Goal: Complete application form

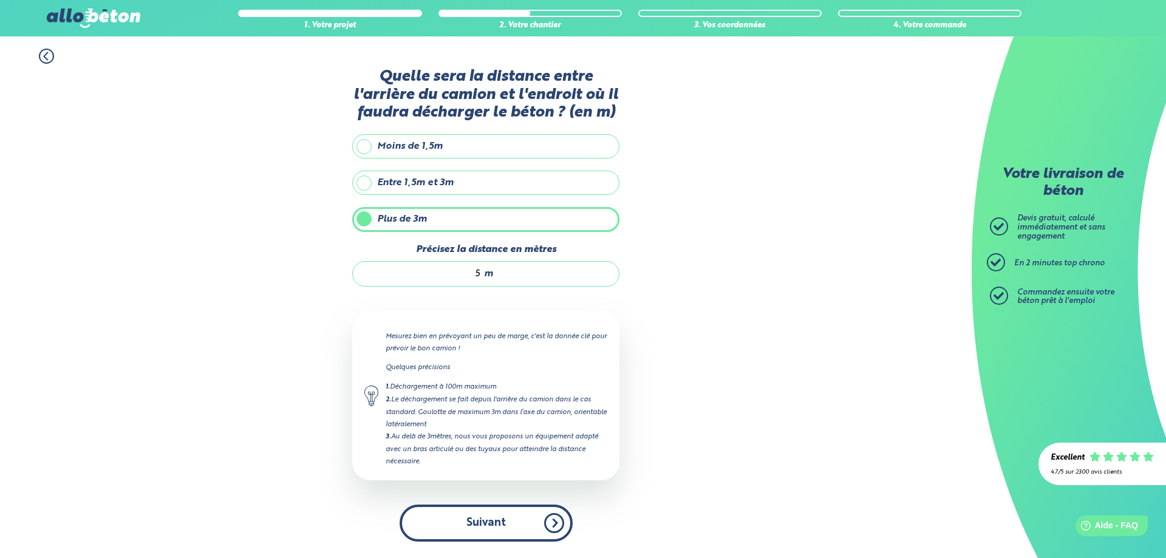
click at [484, 522] on button "Suivant" at bounding box center [486, 523] width 173 height 37
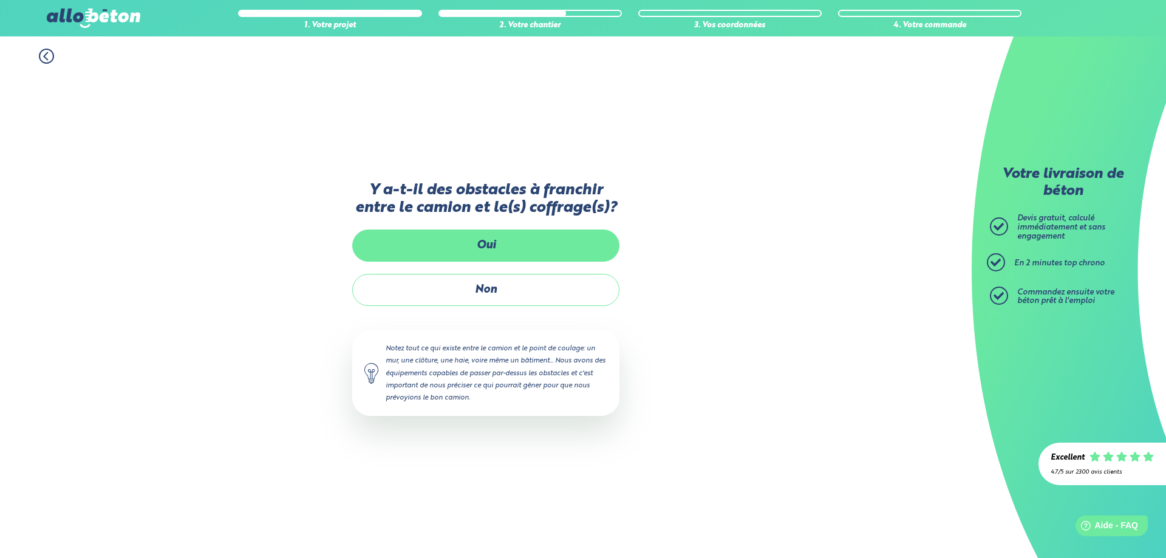
click at [512, 248] on label "Oui" at bounding box center [485, 246] width 267 height 32
click at [0, 0] on input "Oui" at bounding box center [0, 0] width 0 height 0
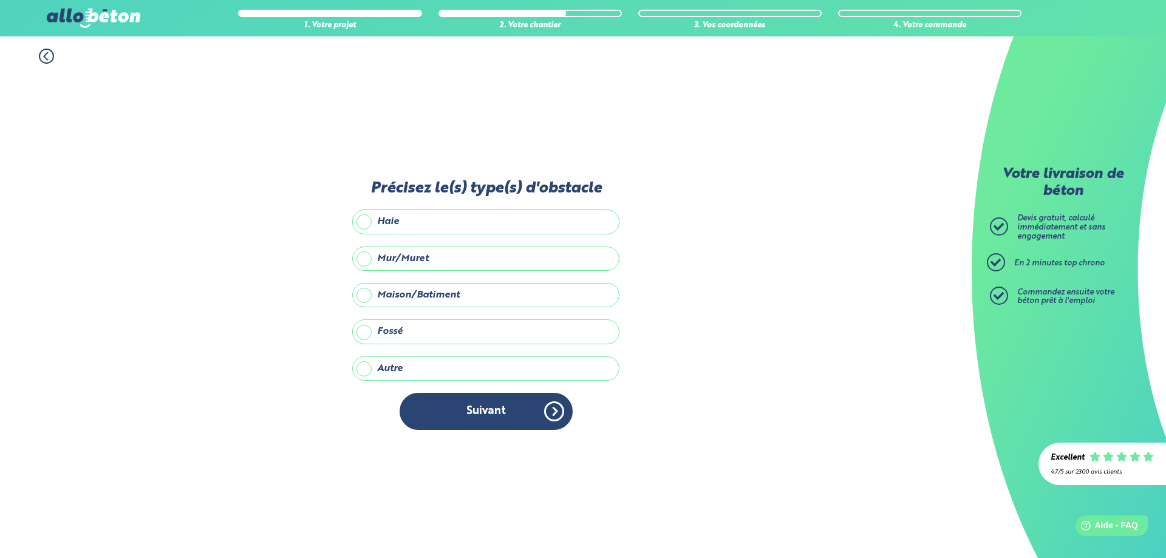
click at [363, 258] on label "Mur/Muret" at bounding box center [485, 259] width 267 height 24
click at [0, 0] on input "Mur/Muret" at bounding box center [0, 0] width 0 height 0
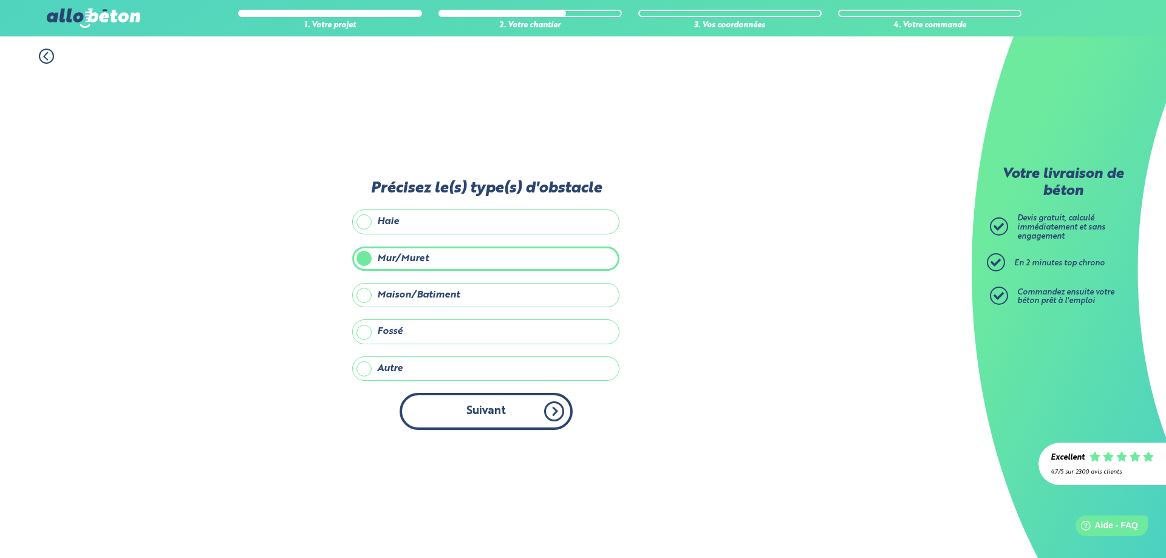
click at [475, 409] on button "Suivant" at bounding box center [486, 411] width 173 height 37
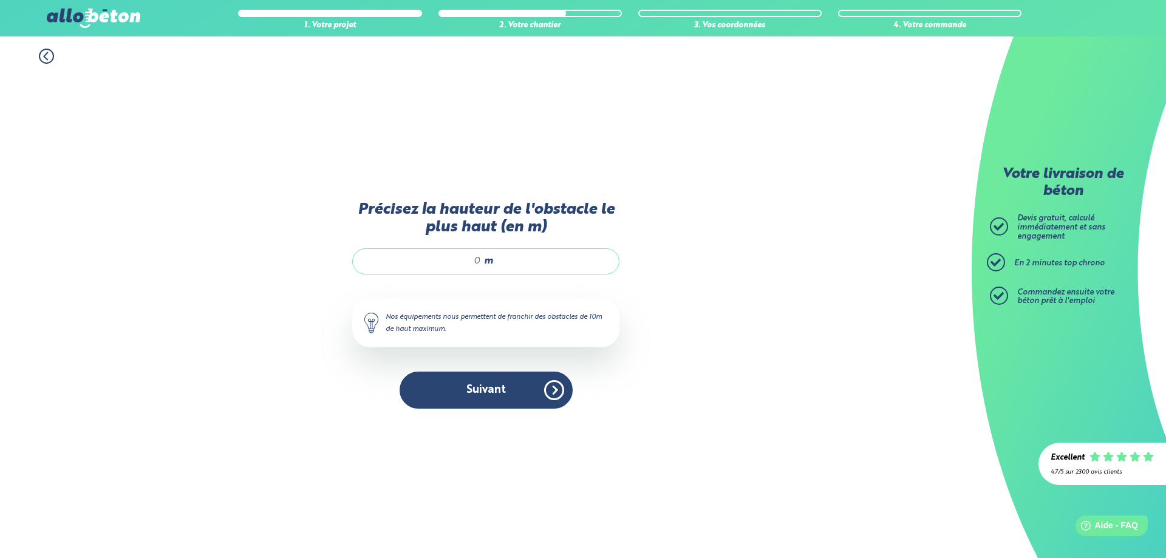
click at [485, 262] on span "m" at bounding box center [488, 261] width 9 height 11
type input "3"
click at [525, 385] on button "Suivant" at bounding box center [486, 390] width 173 height 37
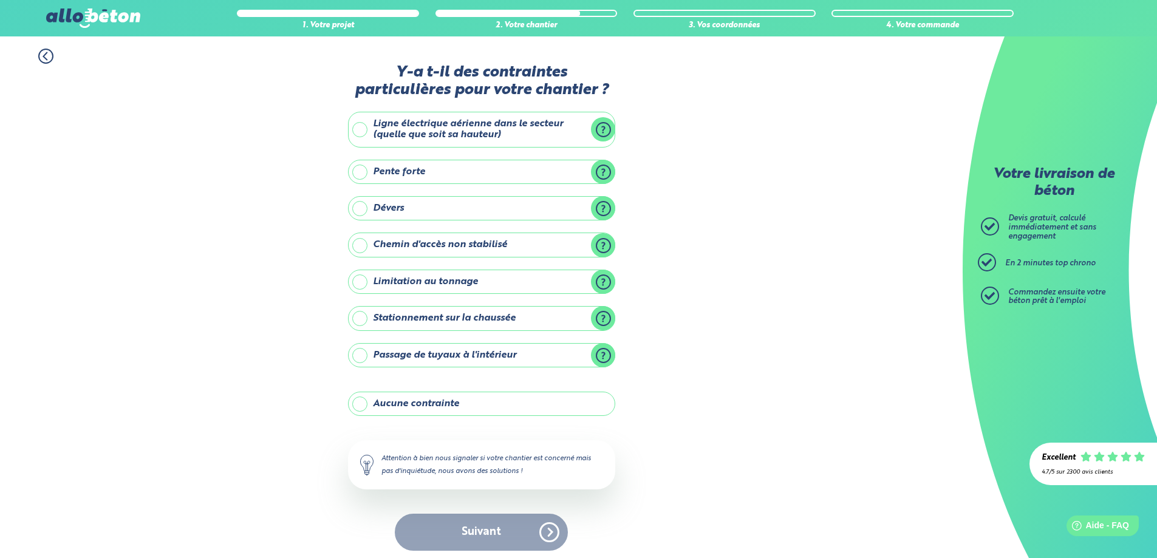
click at [361, 131] on label "Ligne électrique aérienne dans le secteur (quelle que soit sa hauteur)" at bounding box center [481, 130] width 267 height 36
click at [0, 0] on input "Ligne électrique aérienne dans le secteur (quelle que soit sa hauteur)" at bounding box center [0, 0] width 0 height 0
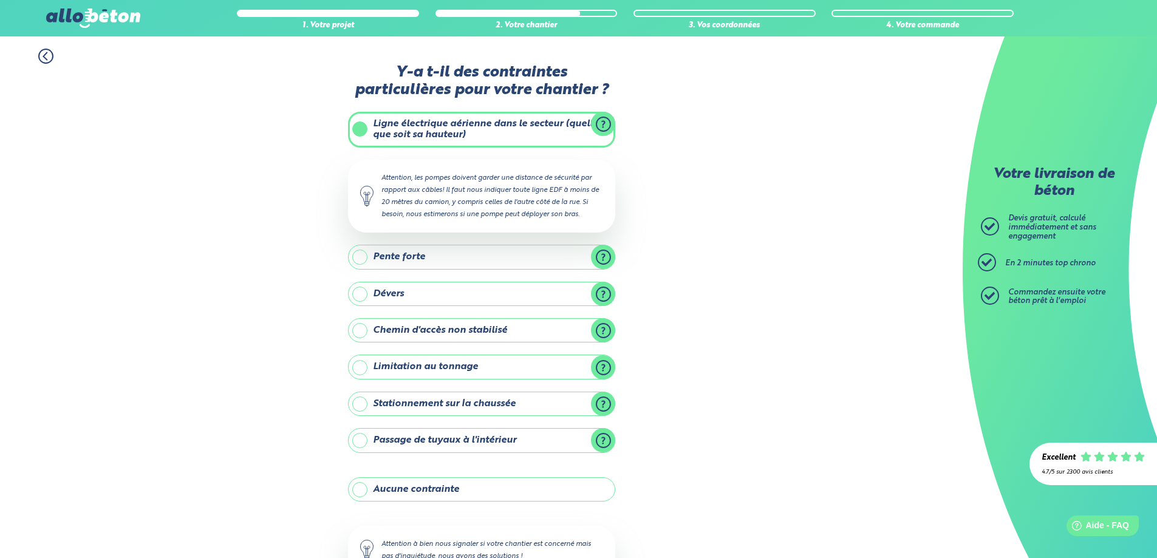
click at [680, 165] on div "1. Votre projet 2. Votre chantier 3. Vos coordonnées 4. Votre commande Y-a t-il…" at bounding box center [481, 342] width 963 height 612
click at [567, 123] on label "Ligne électrique aérienne dans le secteur (quelle que soit sa hauteur)" at bounding box center [481, 130] width 267 height 36
click at [0, 0] on input "Ligne électrique aérienne dans le secteur (quelle que soit sa hauteur)" at bounding box center [0, 0] width 0 height 0
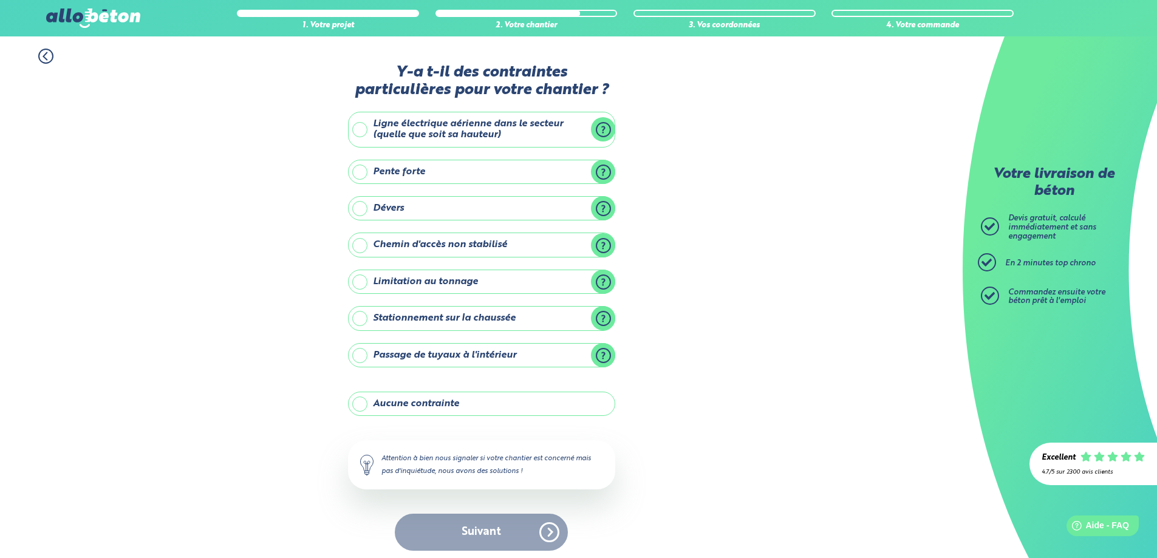
click at [358, 132] on label "Ligne électrique aérienne dans le secteur (quelle que soit sa hauteur)" at bounding box center [481, 130] width 267 height 36
click at [0, 0] on input "Ligne électrique aérienne dans le secteur (quelle que soit sa hauteur)" at bounding box center [0, 0] width 0 height 0
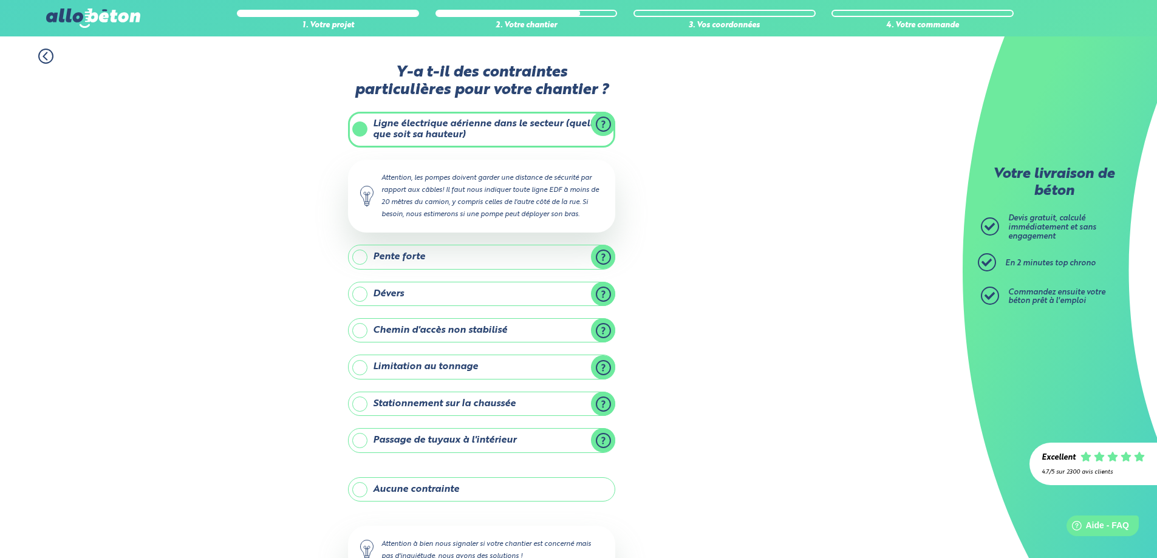
click at [304, 227] on div "1. Votre projet 2. Votre chantier 3. Vos coordonnées 4. Votre commande Y-a t-il…" at bounding box center [481, 342] width 963 height 612
click at [525, 128] on label "Ligne électrique aérienne dans le secteur (quelle que soit sa hauteur)" at bounding box center [481, 130] width 267 height 36
click at [0, 0] on input "Ligne électrique aérienne dans le secteur (quelle que soit sa hauteur)" at bounding box center [0, 0] width 0 height 0
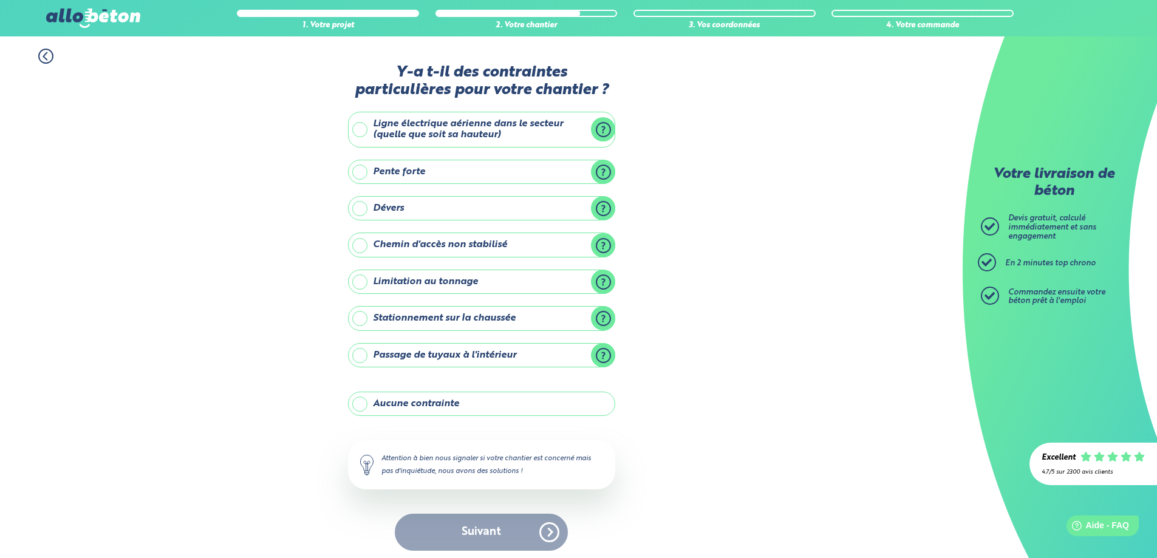
click at [360, 281] on label "Limitation au tonnage" at bounding box center [481, 282] width 267 height 24
click at [0, 0] on input "Limitation au tonnage" at bounding box center [0, 0] width 0 height 0
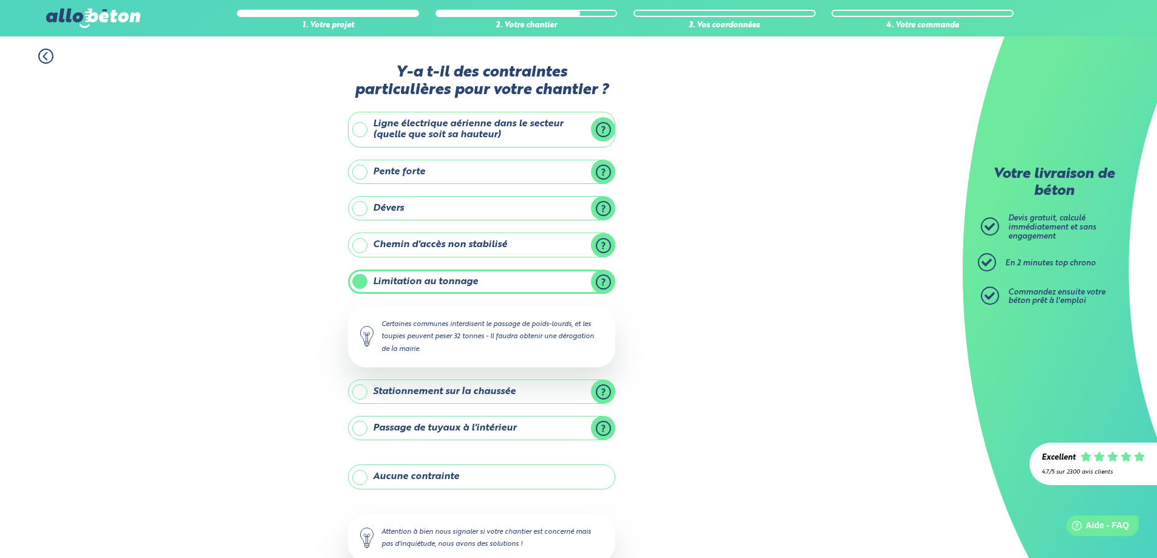
click at [784, 291] on div "1. Votre projet 2. Votre chantier 3. Vos coordonnées 4. Votre commande Y-a t-il…" at bounding box center [481, 335] width 963 height 599
click at [699, 330] on div "1. Votre projet 2. Votre chantier 3. Vos coordonnées 4. Votre commande Y-a t-il…" at bounding box center [481, 335] width 963 height 599
drag, startPoint x: 268, startPoint y: 340, endPoint x: 274, endPoint y: 339, distance: 6.8
click at [268, 339] on div "1. Votre projet 2. Votre chantier 3. Vos coordonnées 4. Votre commande Y-a t-il…" at bounding box center [481, 335] width 963 height 599
click at [600, 281] on label "Limitation au tonnage" at bounding box center [481, 282] width 267 height 24
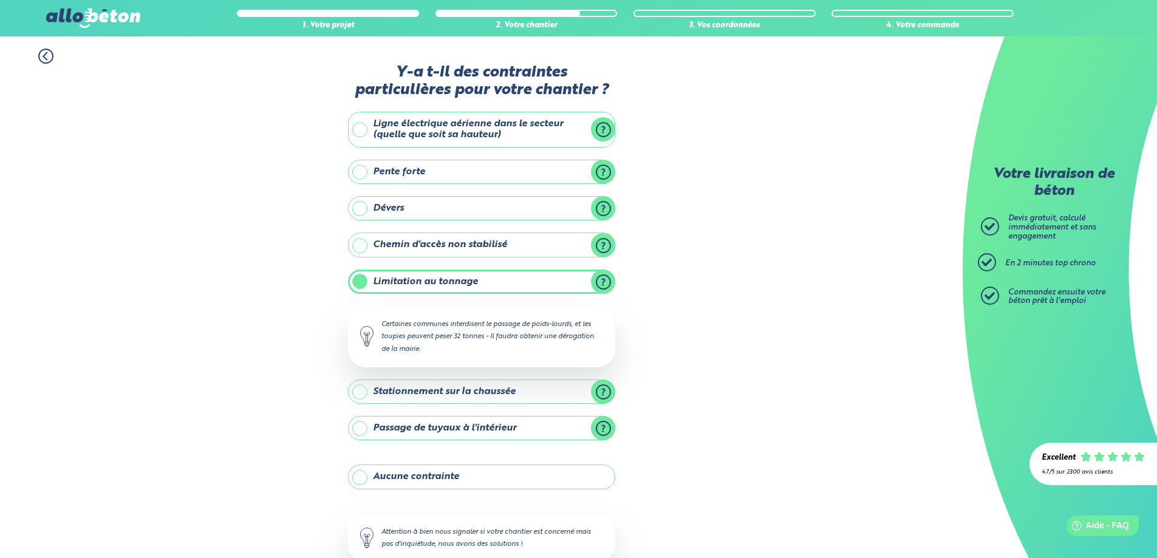
click at [0, 0] on input "Limitation au tonnage" at bounding box center [0, 0] width 0 height 0
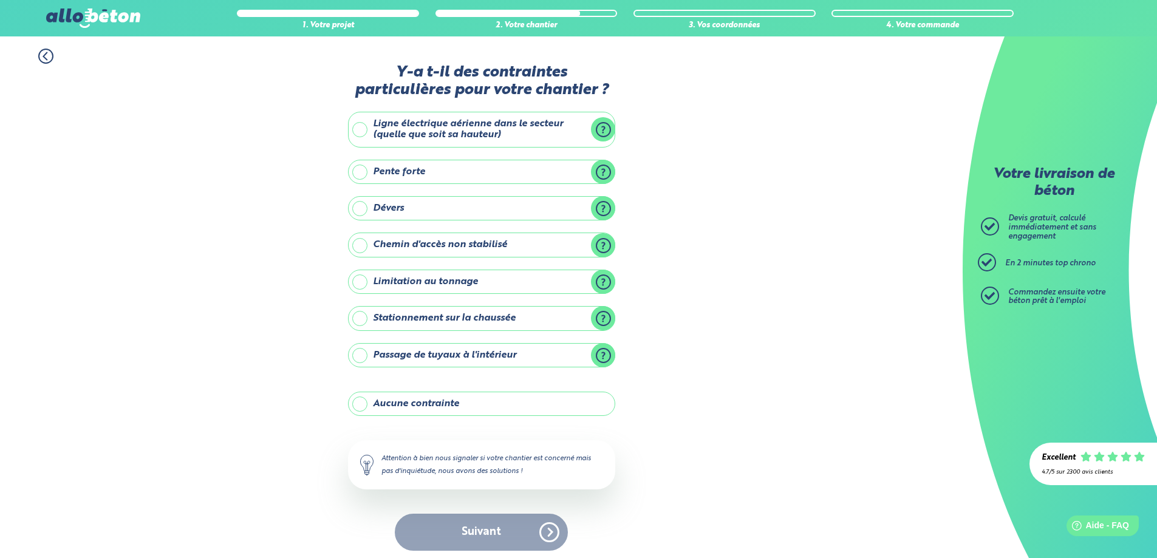
click at [361, 318] on label "Stationnement sur la chaussée" at bounding box center [481, 318] width 267 height 24
click at [0, 0] on input "Stationnement sur la chaussée" at bounding box center [0, 0] width 0 height 0
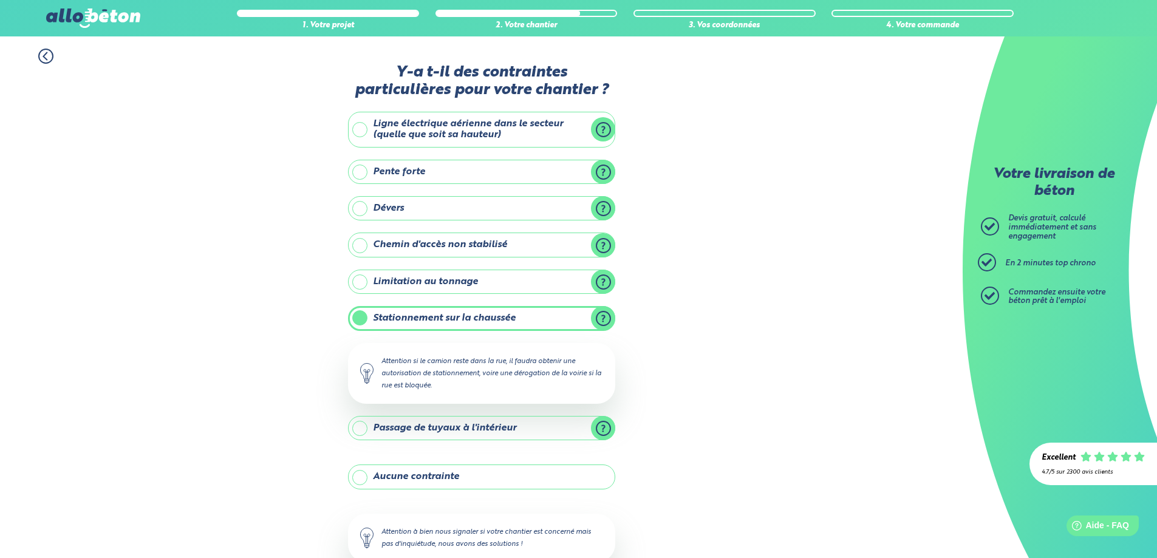
click at [707, 352] on div "1. Votre projet 2. Votre chantier 3. Vos coordonnées 4. Votre commande Y-a t-il…" at bounding box center [481, 335] width 963 height 599
drag, startPoint x: 828, startPoint y: 344, endPoint x: 513, endPoint y: 428, distance: 326.9
click at [822, 346] on div "1. Votre projet 2. Votre chantier 3. Vos coordonnées 4. Votre commande Y-a t-il…" at bounding box center [481, 335] width 963 height 599
click at [283, 374] on div "1. Votre projet 2. Votre chantier 3. Vos coordonnées 4. Votre commande Y-a t-il…" at bounding box center [481, 335] width 963 height 599
click at [279, 373] on div "1. Votre projet 2. Votre chantier 3. Vos coordonnées 4. Votre commande Y-a t-il…" at bounding box center [481, 335] width 963 height 599
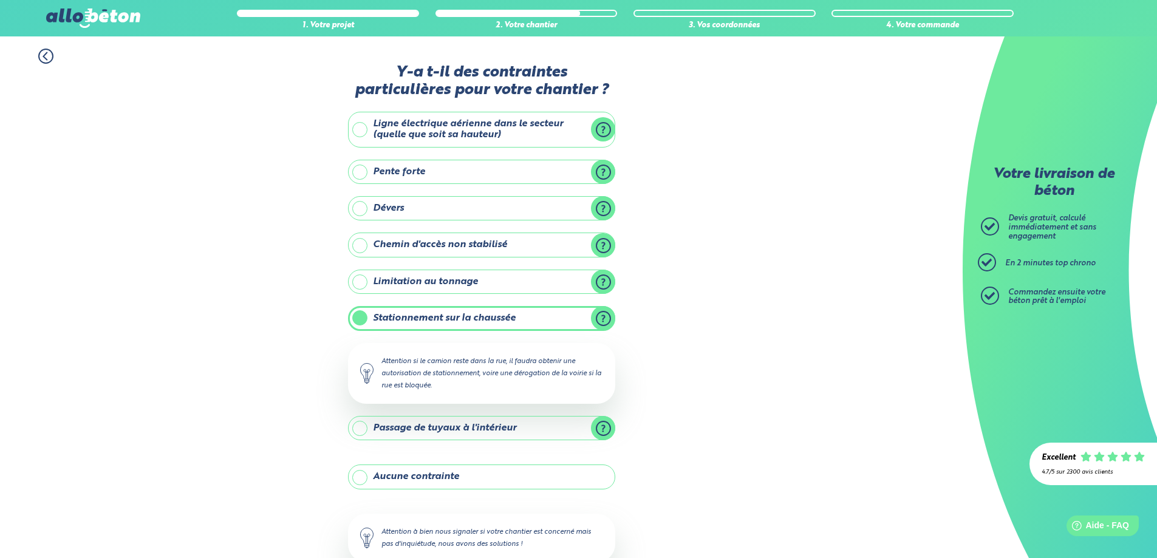
drag, startPoint x: 325, startPoint y: 364, endPoint x: 352, endPoint y: 364, distance: 26.7
click at [350, 364] on div "1. Votre projet 2. Votre chantier 3. Vos coordonnées 4. Votre commande Y-a t-il…" at bounding box center [481, 335] width 963 height 599
click at [480, 367] on div "Attention si le camion reste dans la rue, il faudra obtenir une autorisation de…" at bounding box center [481, 373] width 267 height 61
click at [608, 312] on label "Stationnement sur la chaussée" at bounding box center [481, 318] width 267 height 24
click at [0, 0] on input "Stationnement sur la chaussée" at bounding box center [0, 0] width 0 height 0
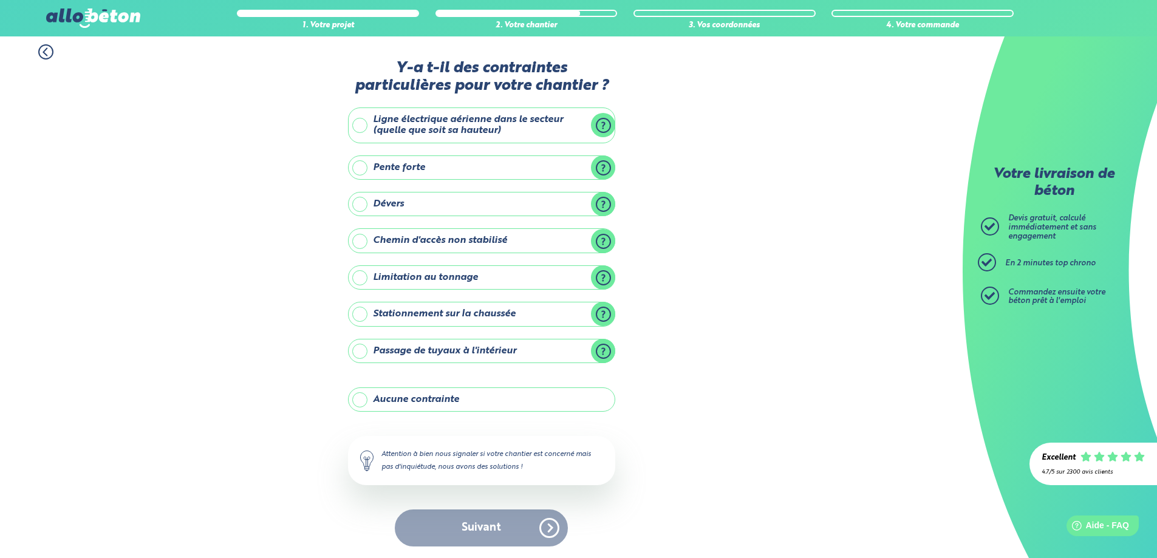
scroll to position [5, 0]
click at [475, 517] on div "Suivant" at bounding box center [481, 527] width 267 height 37
click at [361, 397] on label "Aucune contrainte" at bounding box center [481, 399] width 267 height 24
click at [0, 0] on input "Aucune contrainte" at bounding box center [0, 0] width 0 height 0
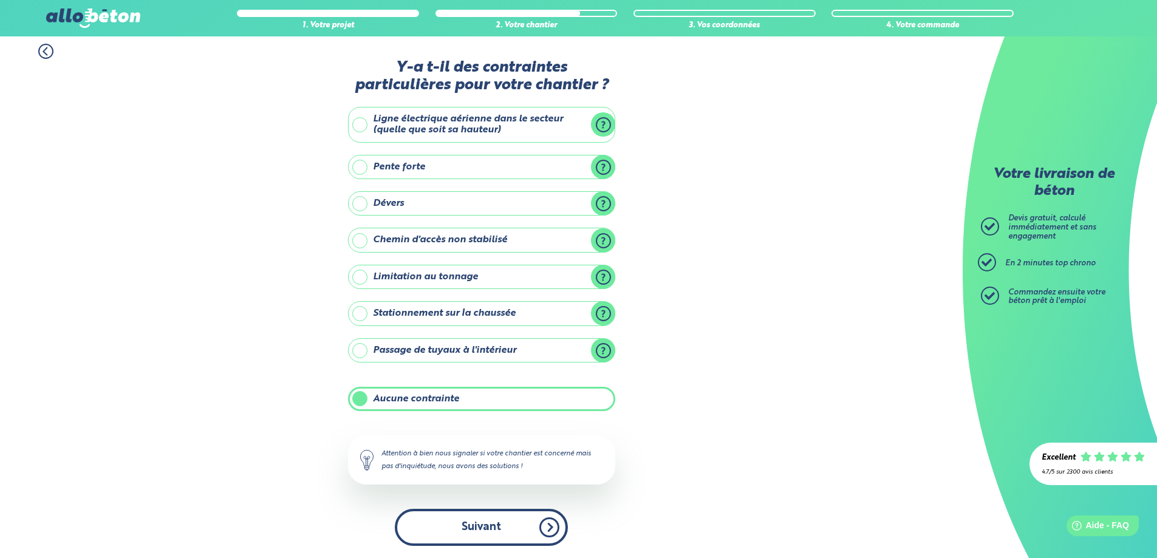
click at [484, 527] on button "Suivant" at bounding box center [481, 527] width 173 height 37
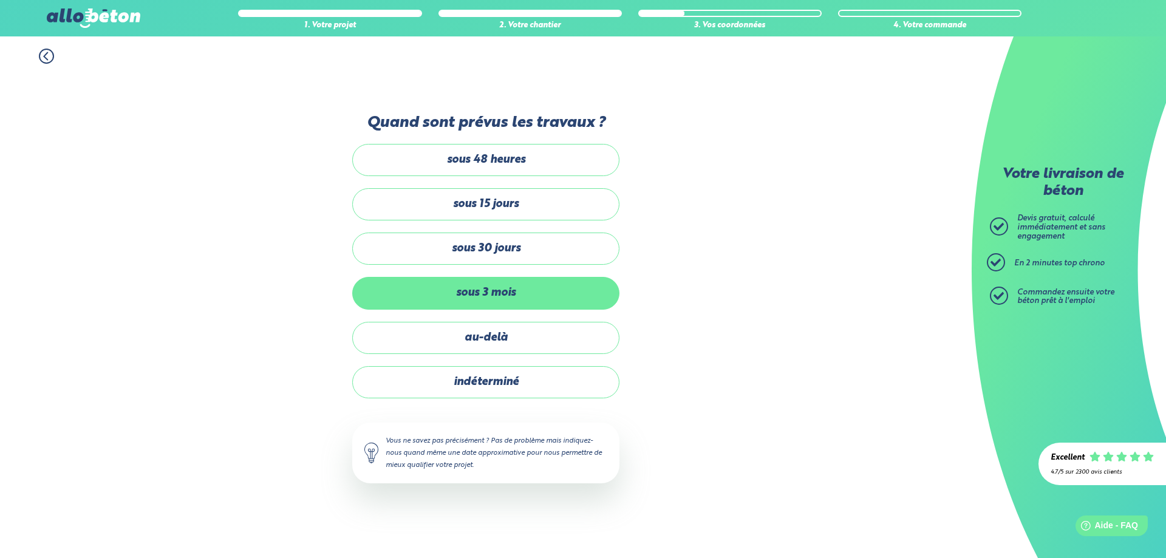
click at [489, 290] on label "sous 3 mois" at bounding box center [485, 293] width 267 height 32
click at [0, 0] on input "sous 3 mois" at bounding box center [0, 0] width 0 height 0
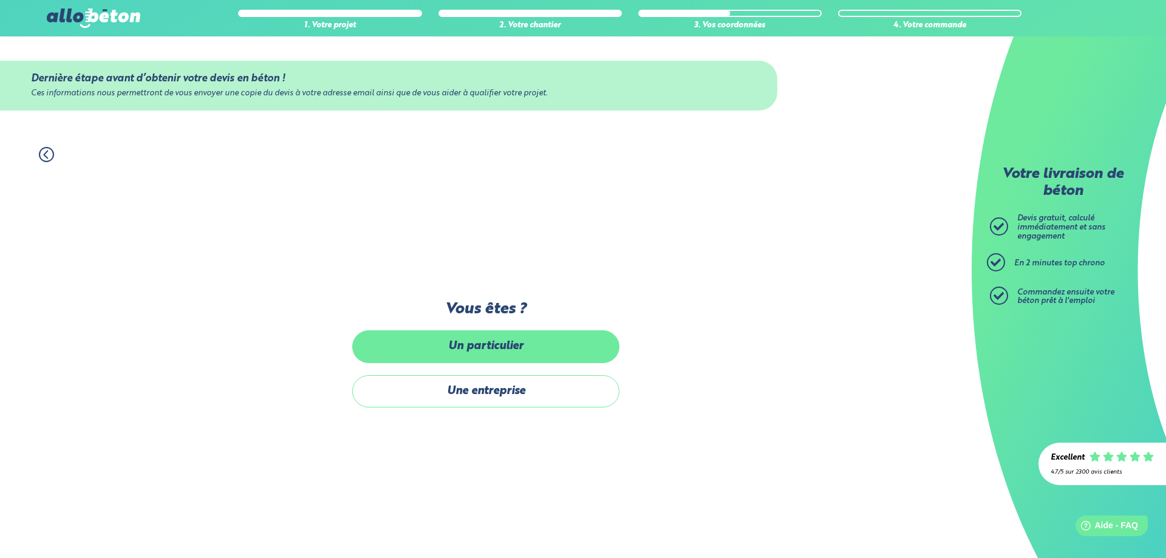
click at [508, 352] on label "Un particulier" at bounding box center [485, 346] width 267 height 32
click at [0, 0] on input "Un particulier" at bounding box center [0, 0] width 0 height 0
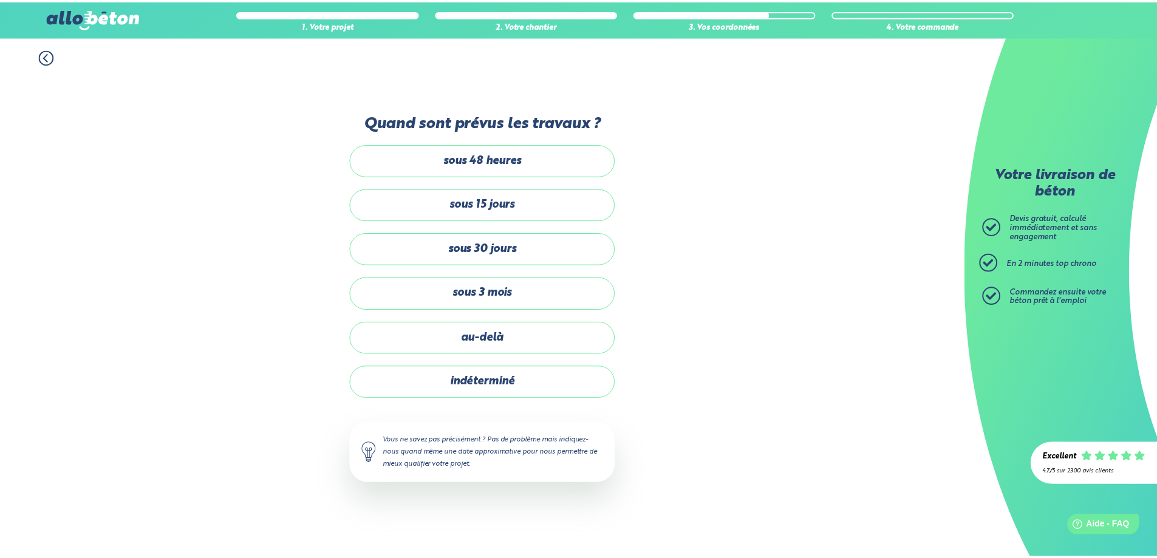
scroll to position [5, 0]
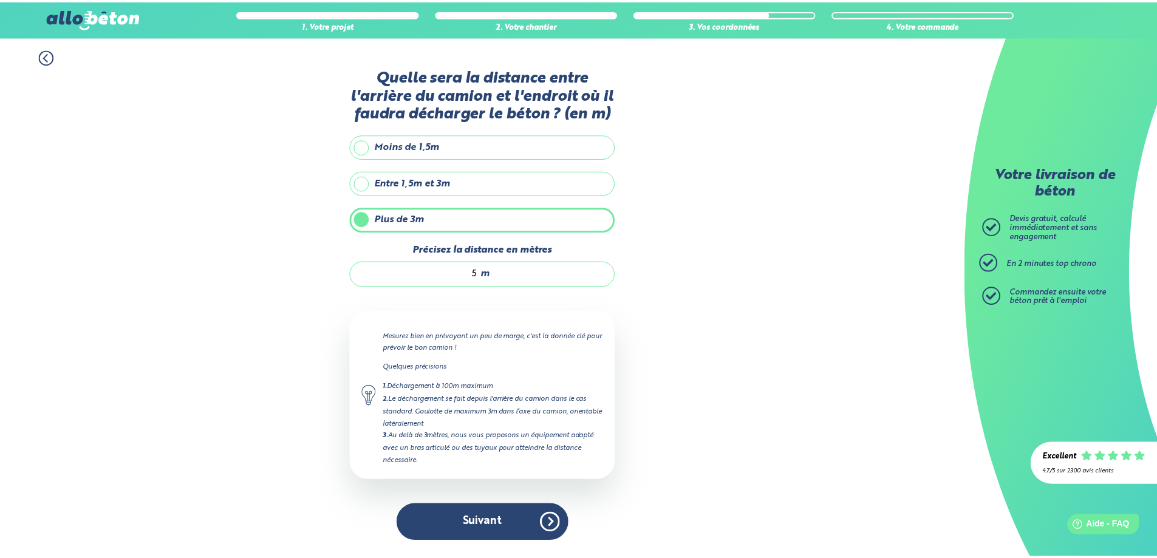
scroll to position [61, 0]
